Goal: Find specific page/section: Find specific page/section

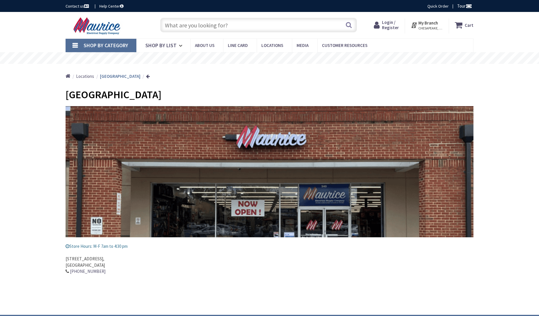
type input "[GEOGRAPHIC_DATA][US_STATE], [GEOGRAPHIC_DATA]"
drag, startPoint x: 226, startPoint y: 26, endPoint x: 68, endPoint y: 12, distance: 158.4
click at [68, 12] on div "Skip to Content Toggle Nav Search Cart My Cart Close" at bounding box center [269, 25] width 437 height 26
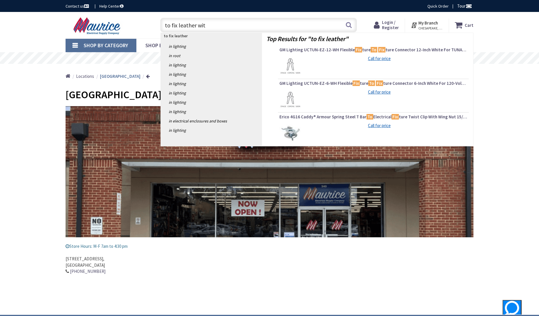
type input "to fix leather with"
